Goal: Task Accomplishment & Management: Manage account settings

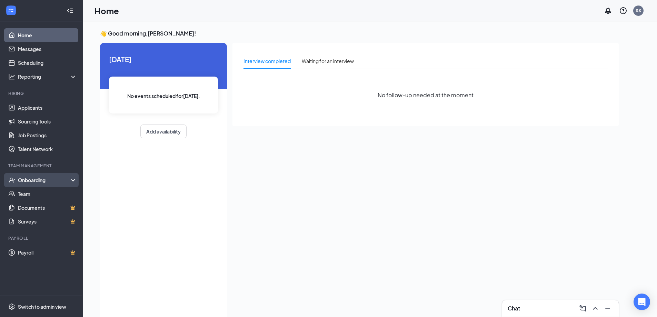
click at [46, 179] on div "Onboarding" at bounding box center [44, 180] width 53 height 7
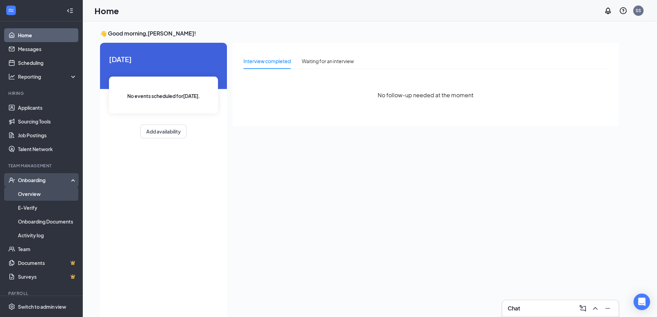
click at [39, 192] on link "Overview" at bounding box center [47, 194] width 59 height 14
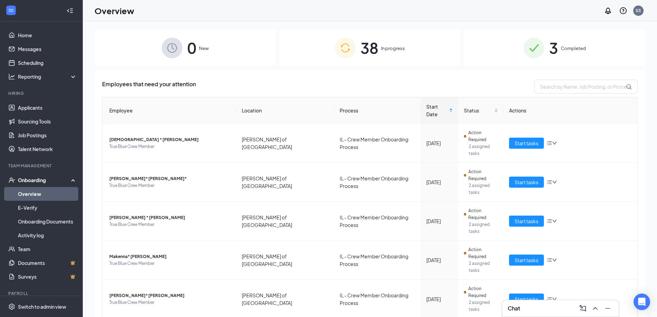
click at [564, 53] on div "3 Completed" at bounding box center [555, 48] width 182 height 36
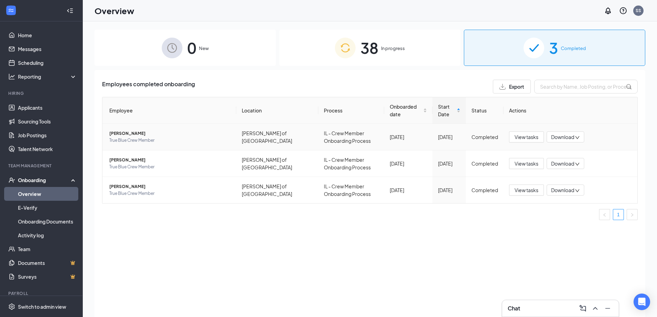
click at [131, 135] on span "[PERSON_NAME]" at bounding box center [169, 133] width 121 height 7
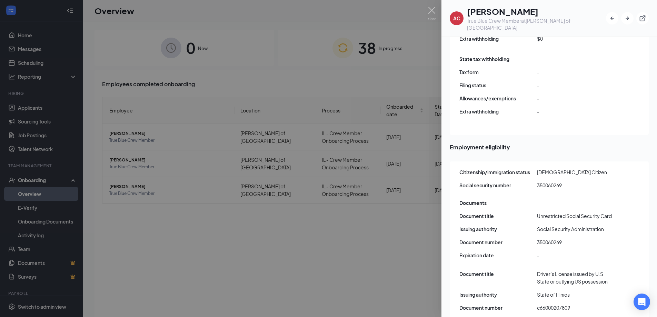
scroll to position [805, 0]
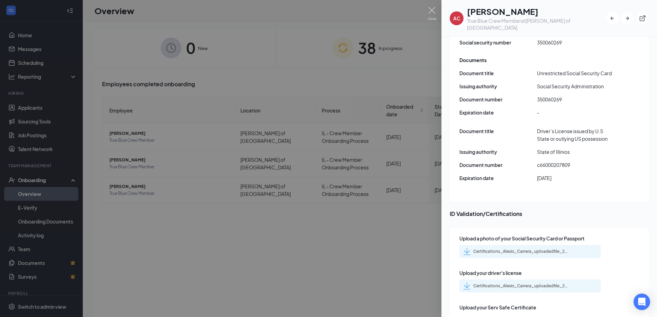
click at [509, 249] on div "Certifications_Alexis_Carrera_uploadedfile_20250906.pdf.pdf" at bounding box center [522, 252] width 97 height 6
click at [494, 283] on div "Certifications_Alexis_Carrera_uploadedfile_20250906.pdf.pdf" at bounding box center [522, 286] width 97 height 6
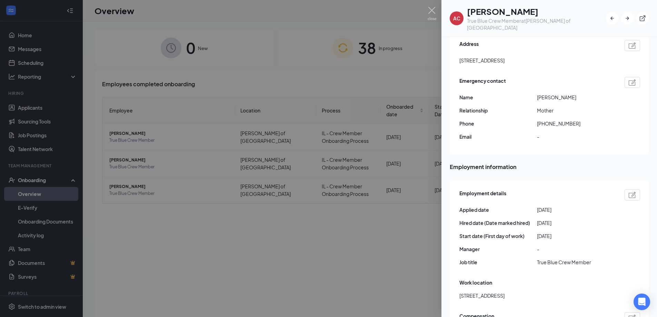
scroll to position [0, 0]
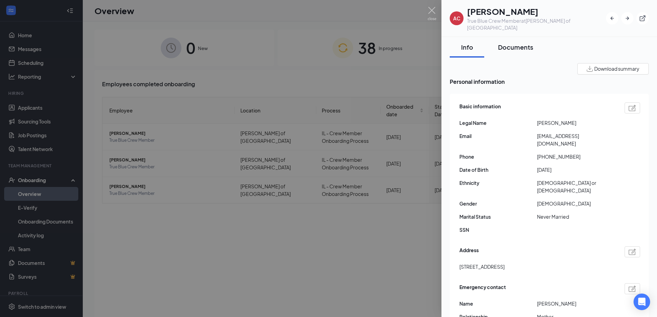
click at [518, 37] on button "Documents" at bounding box center [515, 47] width 49 height 21
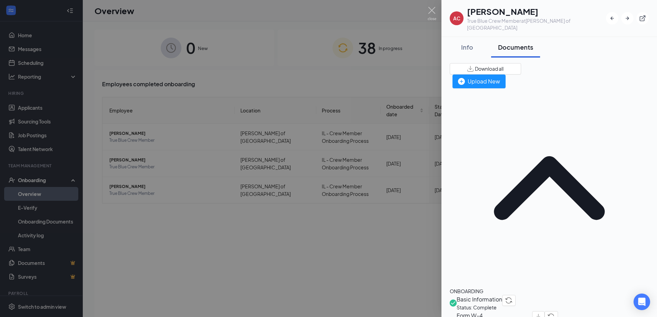
click at [486, 311] on span "Form W-4" at bounding box center [495, 315] width 76 height 9
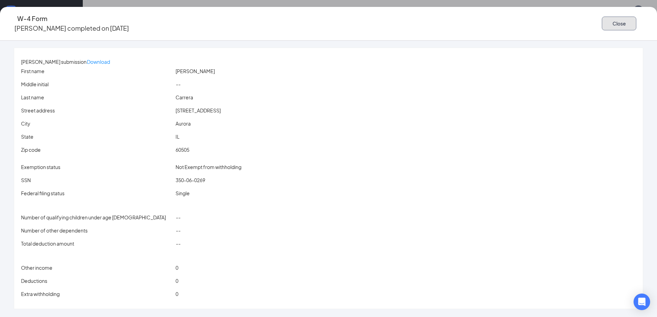
click at [602, 17] on button "Close" at bounding box center [619, 24] width 35 height 14
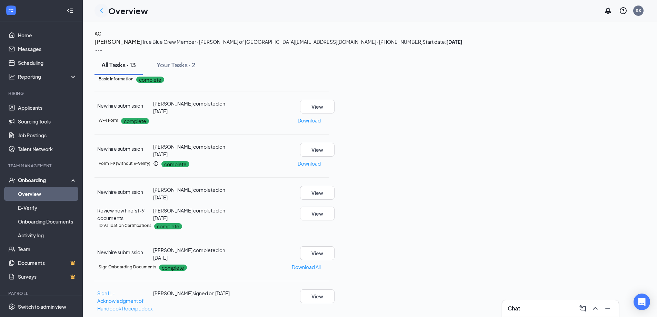
click at [105, 11] on icon "ChevronLeft" at bounding box center [101, 11] width 8 height 8
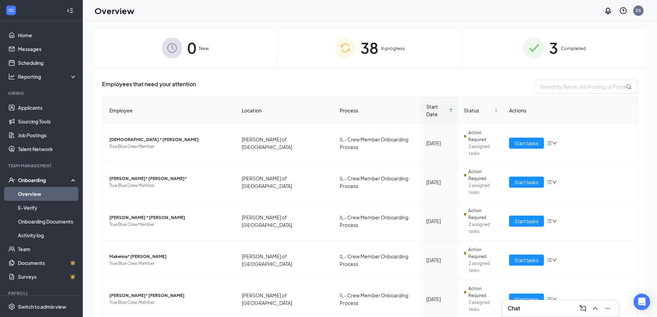
click at [571, 31] on div "3 Completed" at bounding box center [555, 48] width 182 height 36
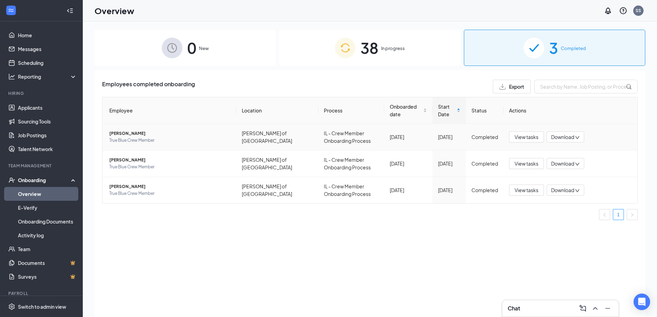
click at [126, 135] on span "[PERSON_NAME]" at bounding box center [169, 133] width 121 height 7
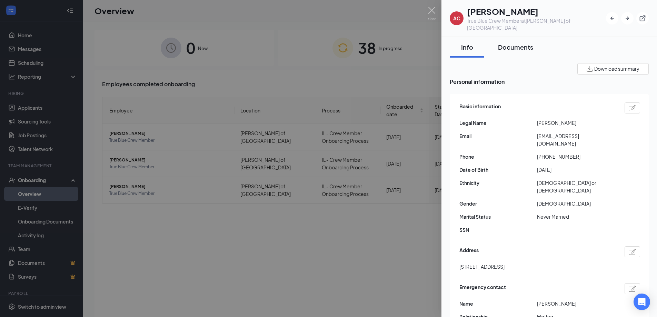
click at [515, 43] on div "Documents" at bounding box center [515, 47] width 35 height 9
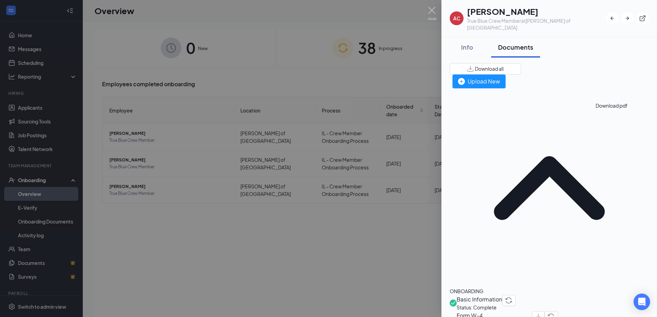
click at [545, 311] on button "button" at bounding box center [539, 316] width 12 height 11
click at [431, 11] on img at bounding box center [432, 13] width 9 height 13
